Goal: Information Seeking & Learning: Learn about a topic

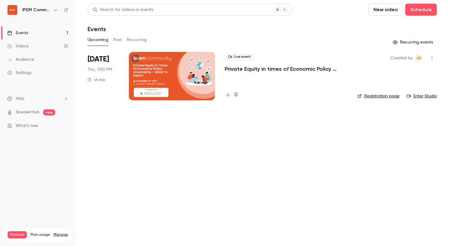
click at [377, 94] on link "Registration page" at bounding box center [378, 96] width 42 height 6
drag, startPoint x: 50, startPoint y: 44, endPoint x: 53, endPoint y: 49, distance: 5.4
click at [50, 44] on link "Videos 25" at bounding box center [37, 46] width 75 height 13
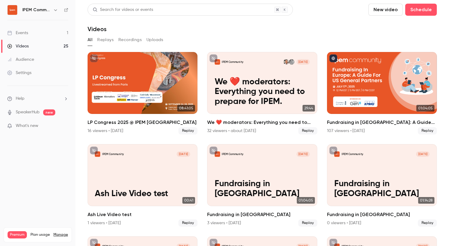
click at [29, 34] on link "Events 1" at bounding box center [37, 32] width 75 height 13
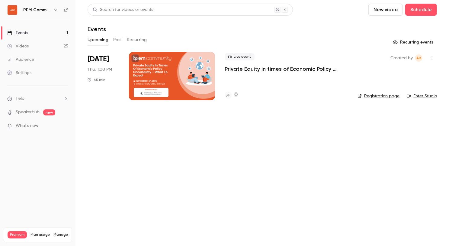
click at [118, 38] on button "Past" at bounding box center [117, 40] width 9 height 10
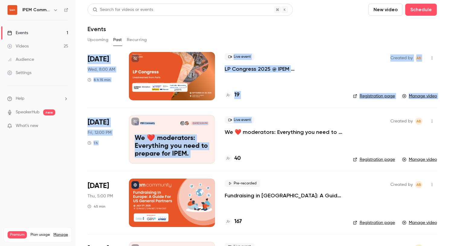
drag, startPoint x: 325, startPoint y: 44, endPoint x: 341, endPoint y: 108, distance: 66.2
drag, startPoint x: 341, startPoint y: 108, endPoint x: 262, endPoint y: 109, distance: 79.4
click at [341, 108] on li "[DATE] Fri, 12:00 PM 1 h IPEM Community [DATE] 12:00 PM We ❤️ moderators: Every…" at bounding box center [262, 138] width 349 height 63
